Goal: Information Seeking & Learning: Compare options

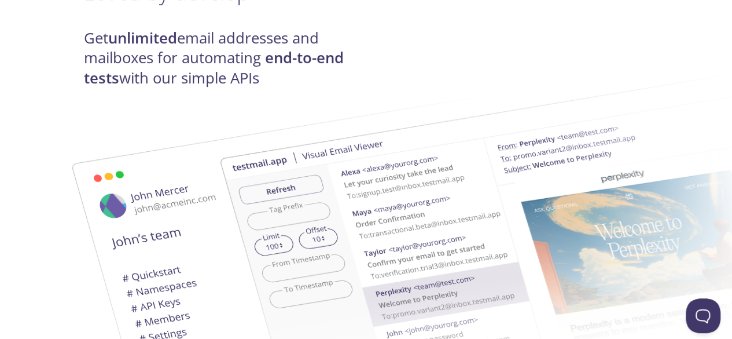
scroll to position [20, 0]
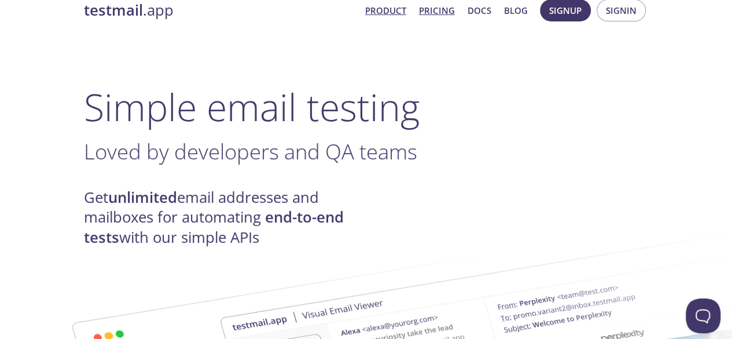
click at [453, 14] on link "Pricing" at bounding box center [437, 10] width 36 height 15
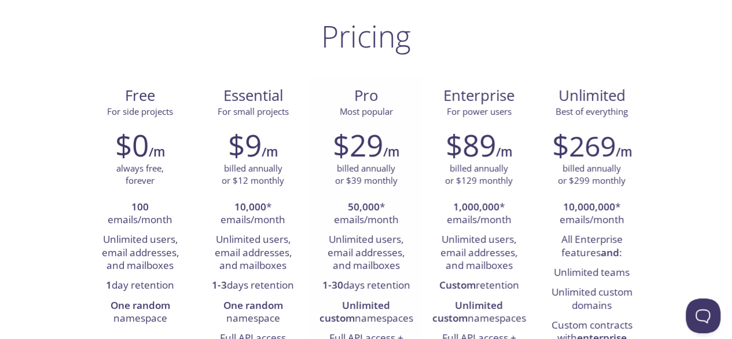
scroll to position [91, 0]
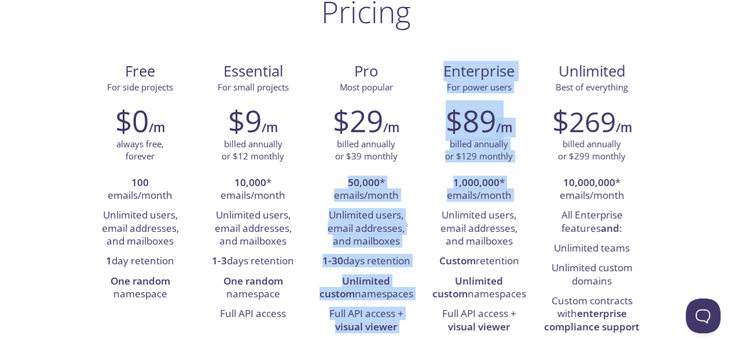
drag, startPoint x: 370, startPoint y: 193, endPoint x: 424, endPoint y: 212, distance: 56.4
click at [424, 212] on div "Free For side projects $0 /m always free, forever 100 emails/month Unlimited us…" at bounding box center [366, 254] width 565 height 405
click at [417, 208] on div "$29 /m billed annually or $39 monthly 50,000 * emails/month Unlimited users, em…" at bounding box center [366, 230] width 113 height 269
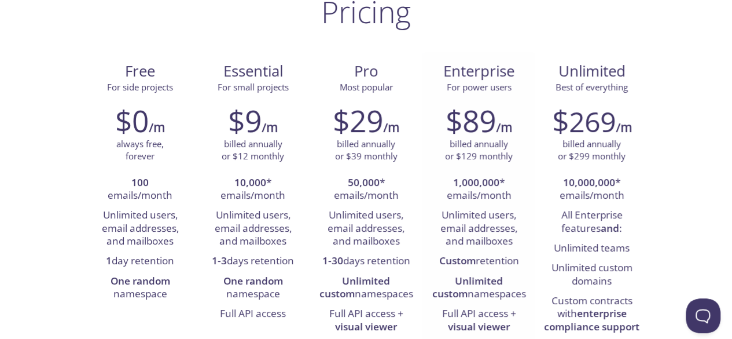
click at [454, 289] on li "Unlimited custom namespaces" at bounding box center [479, 287] width 96 height 33
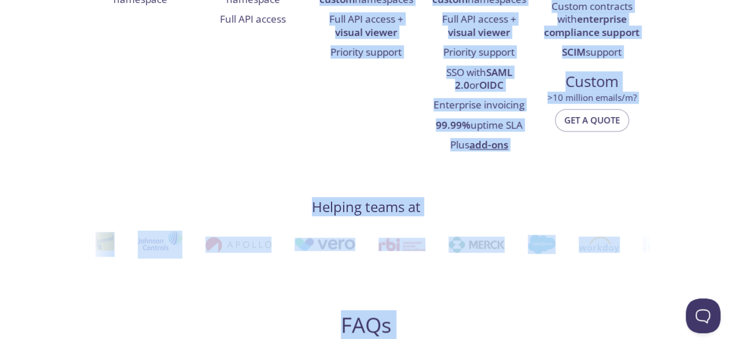
scroll to position [430, 0]
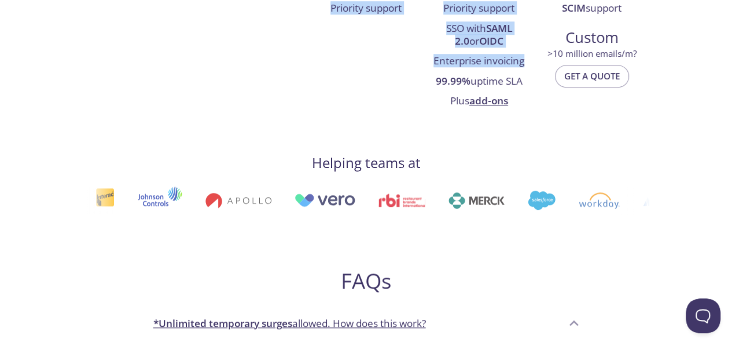
drag, startPoint x: 339, startPoint y: 177, endPoint x: 370, endPoint y: 90, distance: 91.7
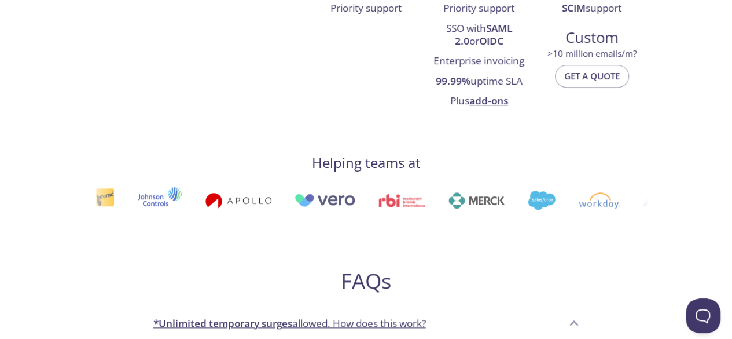
click at [205, 199] on img at bounding box center [238, 200] width 66 height 16
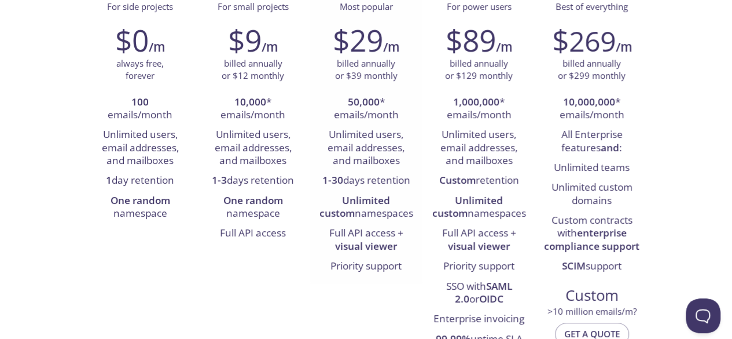
scroll to position [0, 0]
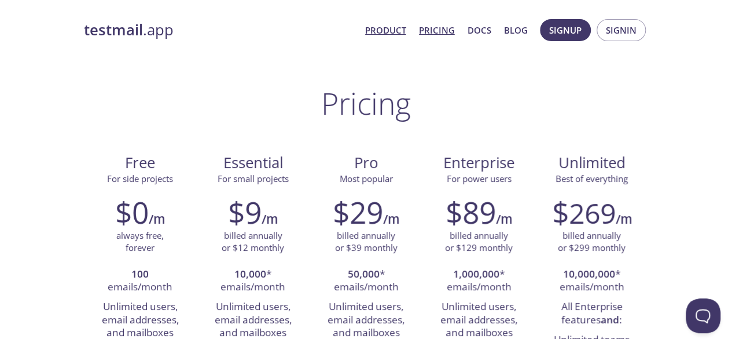
click at [406, 23] on link "Product" at bounding box center [385, 30] width 41 height 15
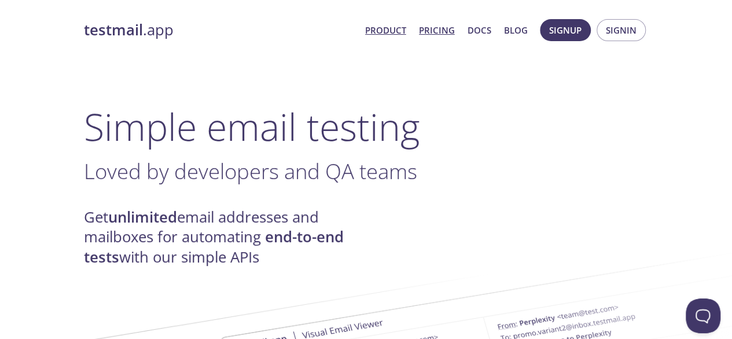
click at [428, 35] on link "Pricing" at bounding box center [437, 30] width 36 height 15
